Goal: Find specific page/section: Find specific page/section

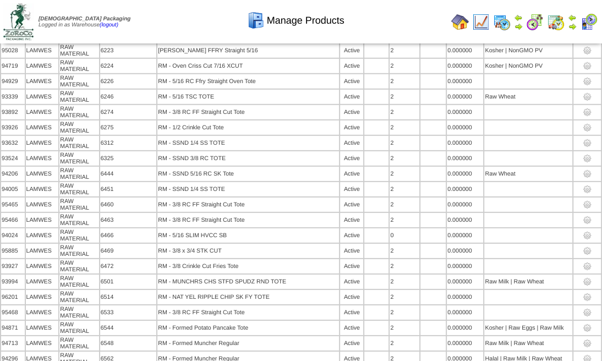
scroll to position [6244, 0]
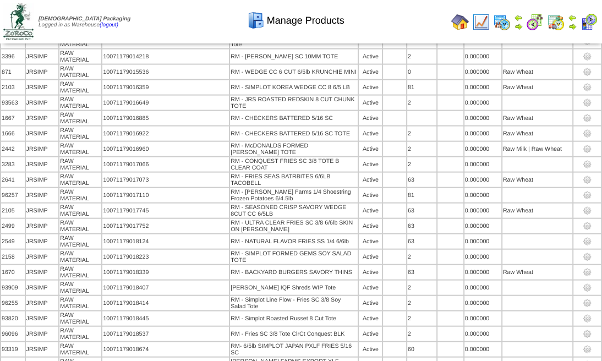
scroll to position [1548, 0]
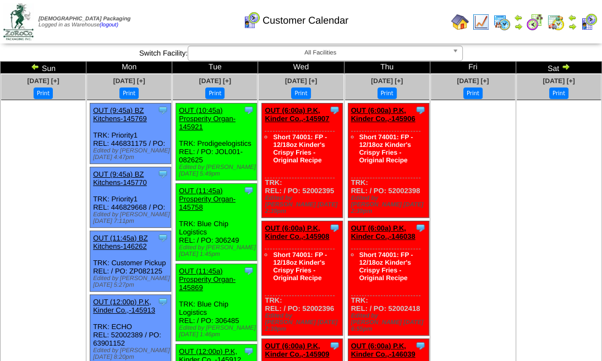
click at [588, 21] on img at bounding box center [589, 22] width 18 height 18
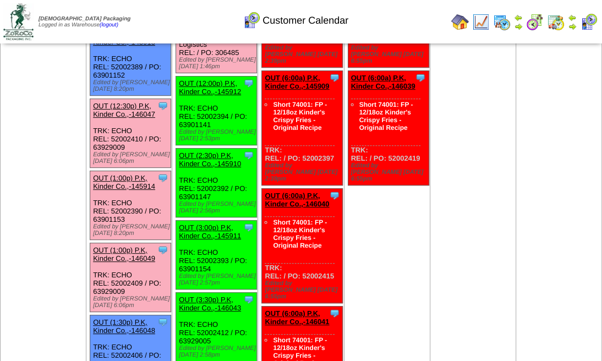
scroll to position [257, 0]
